Goal: Entertainment & Leisure: Consume media (video, audio)

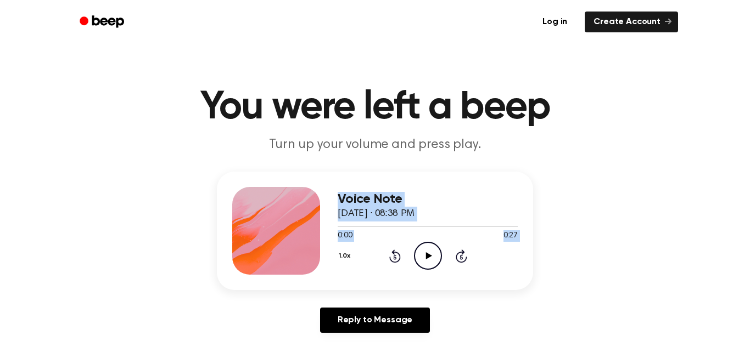
click at [423, 253] on main "You were left a beep Turn up your volume and press play. Voice Note [DATE] · 08…" at bounding box center [375, 338] width 750 height 677
click at [423, 253] on icon "Play Audio" at bounding box center [428, 256] width 28 height 28
click at [423, 253] on icon "Pause Audio" at bounding box center [428, 256] width 28 height 28
click at [433, 264] on icon "Play Audio" at bounding box center [428, 256] width 28 height 28
click at [433, 264] on icon "Pause Audio" at bounding box center [428, 256] width 28 height 28
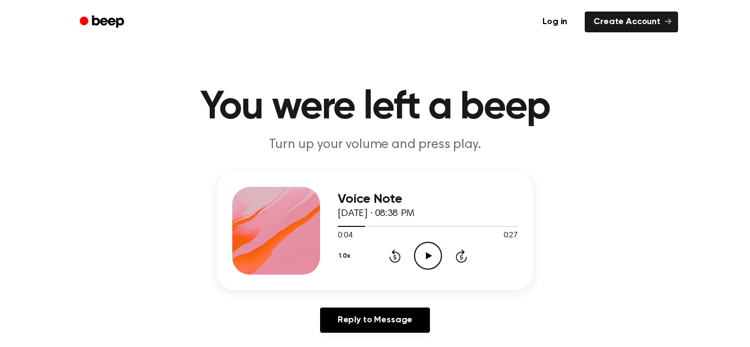
click at [391, 255] on icon "Rewind 5 seconds" at bounding box center [395, 256] width 12 height 14
click at [426, 257] on icon at bounding box center [428, 255] width 6 height 7
